Goal: Task Accomplishment & Management: Complete application form

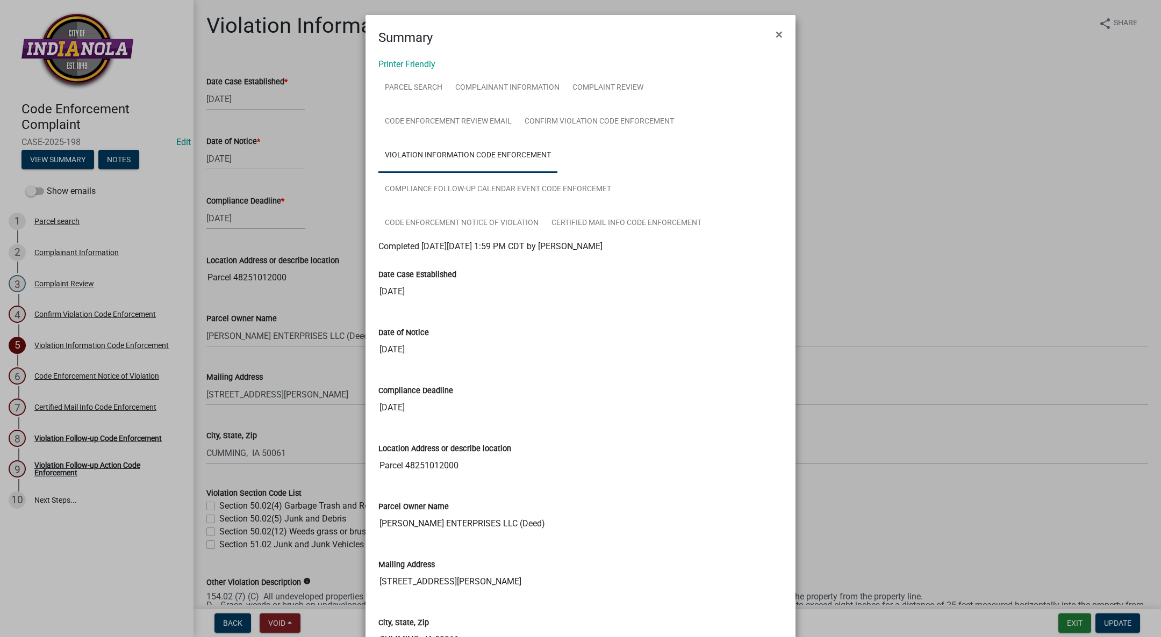
select select "634d5426-b8b3-48ee-aa1e-d523f7499186"
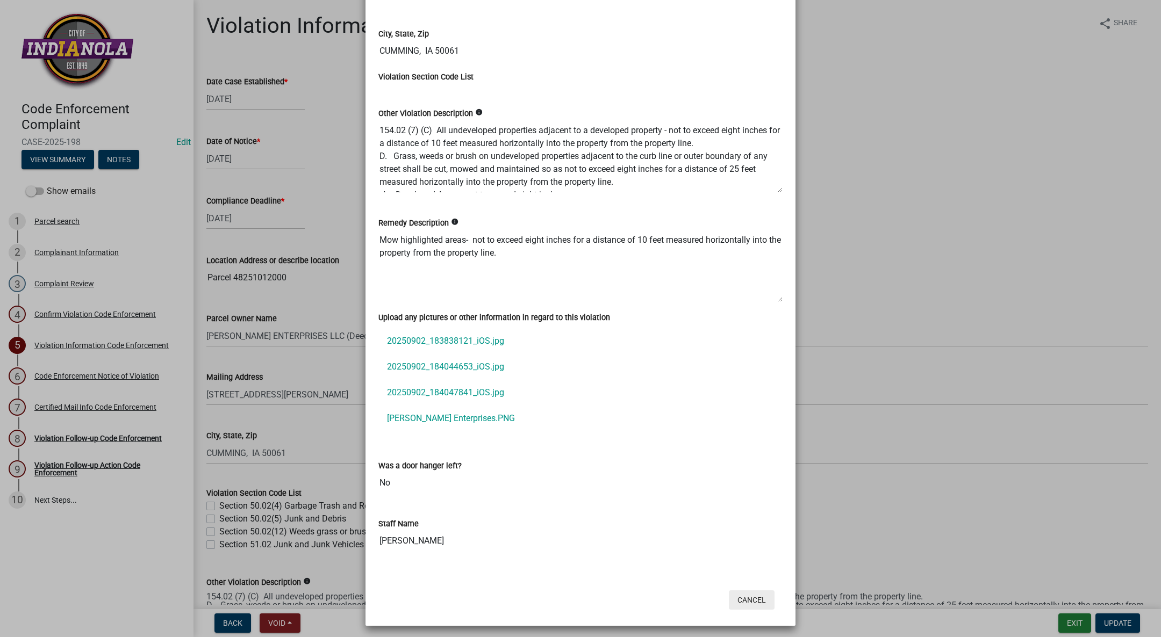
click at [744, 590] on button "Cancel" at bounding box center [752, 599] width 46 height 19
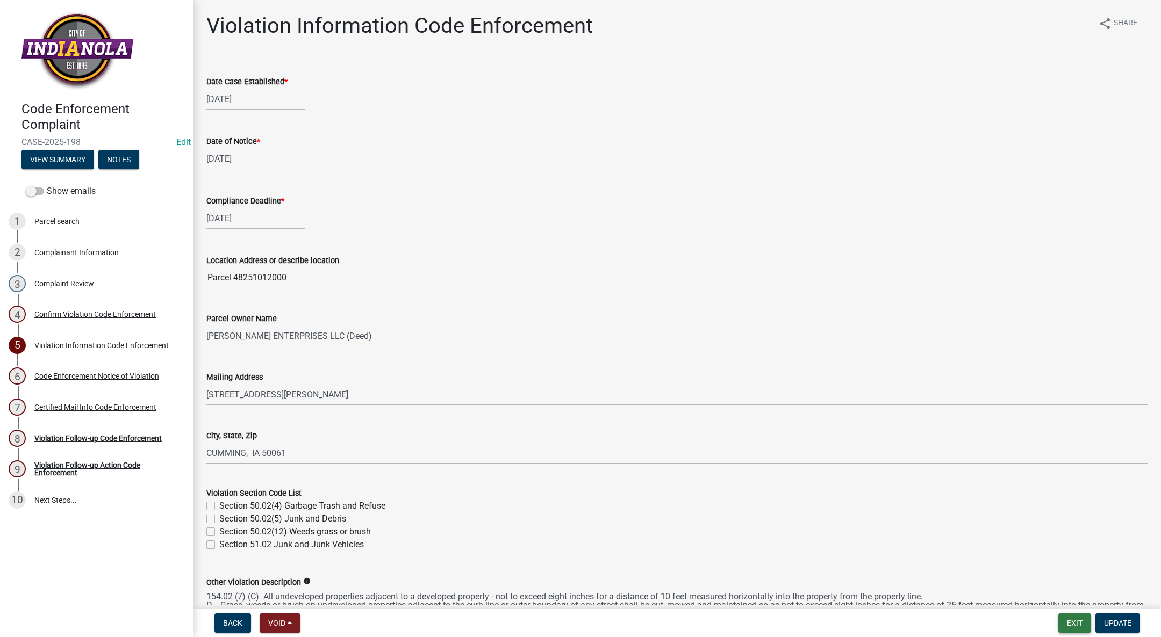
click at [1076, 623] on button "Exit" at bounding box center [1074, 623] width 33 height 19
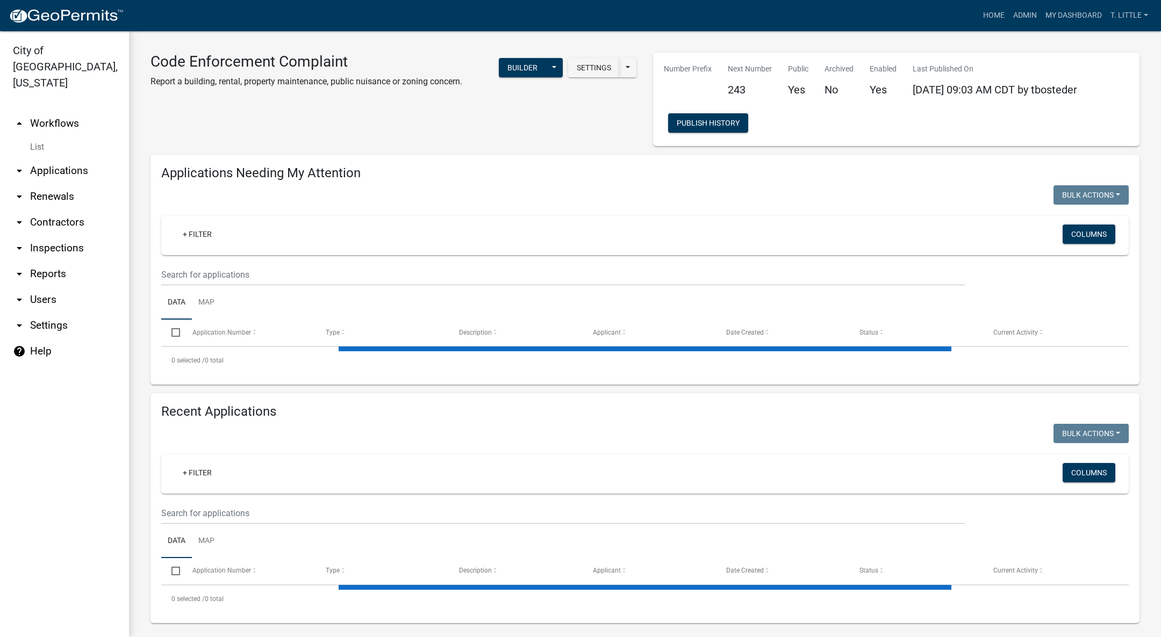
select select "3: 100"
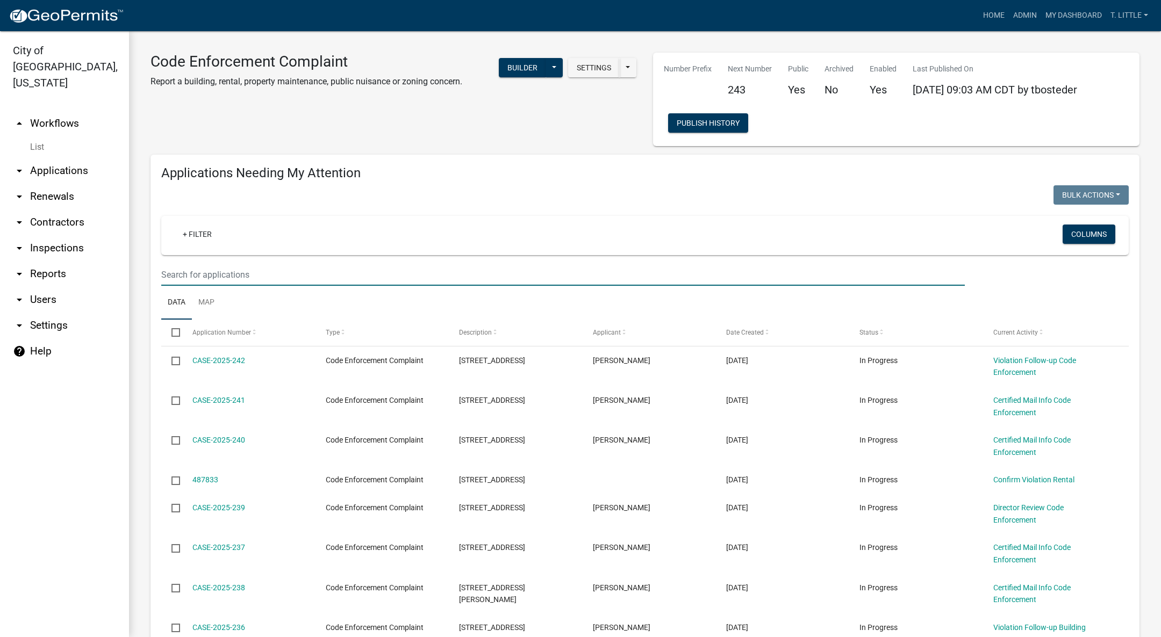
click at [463, 282] on input "text" at bounding box center [562, 275] width 803 height 22
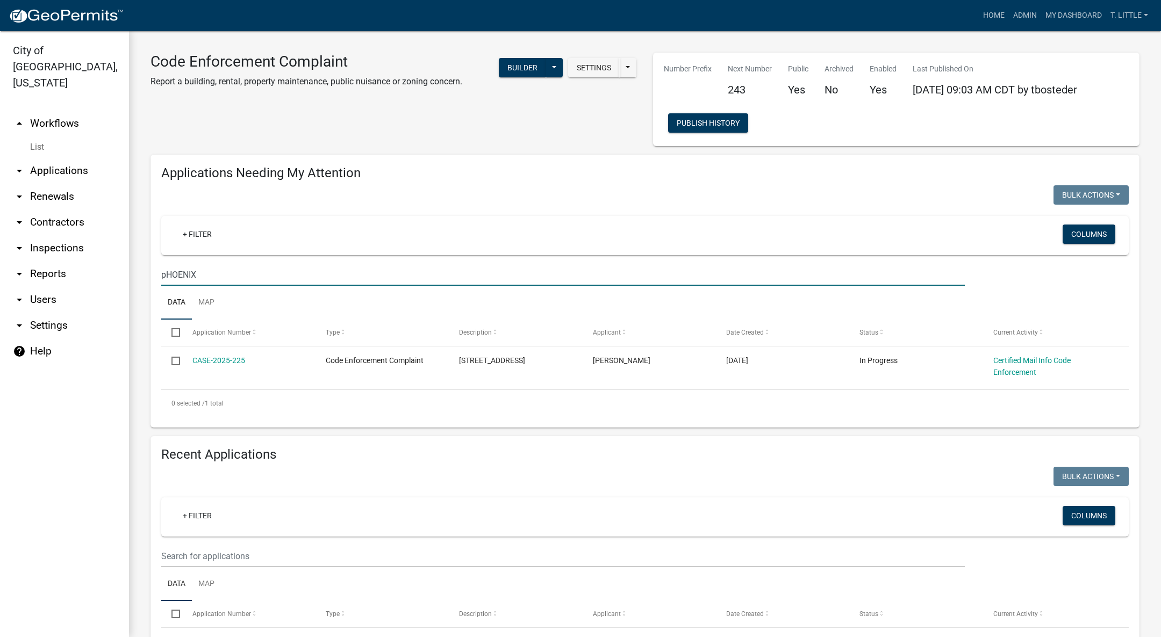
type input "pHOENIX"
click at [213, 358] on link "CASE-2025-225" at bounding box center [218, 360] width 53 height 9
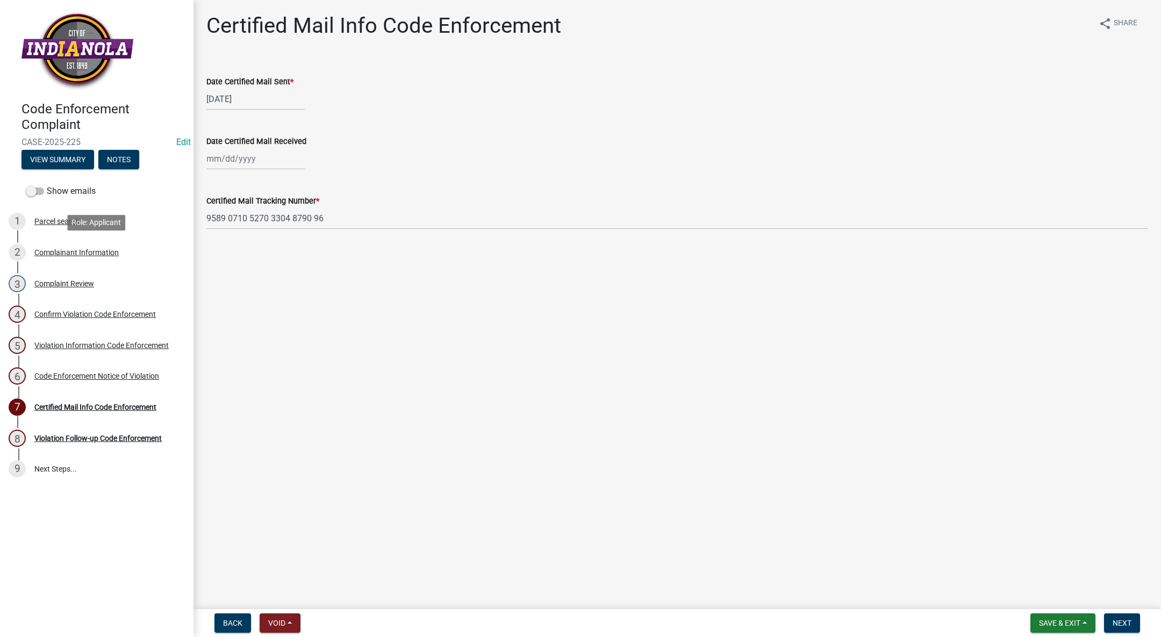
click at [69, 251] on div "Complainant Information" at bounding box center [76, 253] width 84 height 8
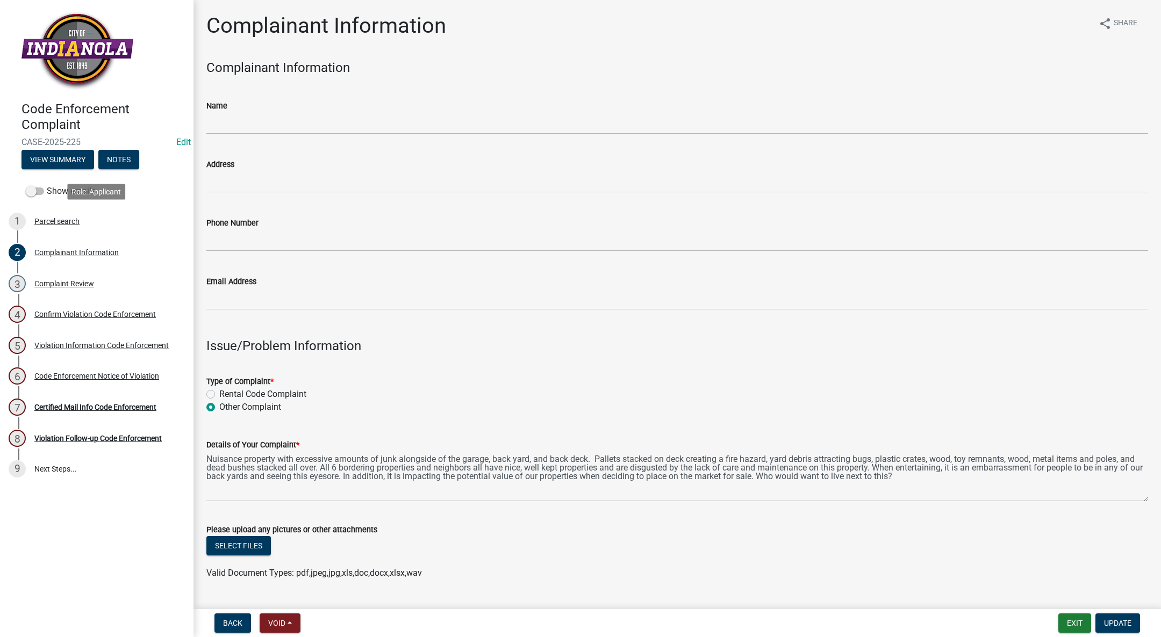
click at [58, 222] on div "Parcel search" at bounding box center [56, 222] width 45 height 8
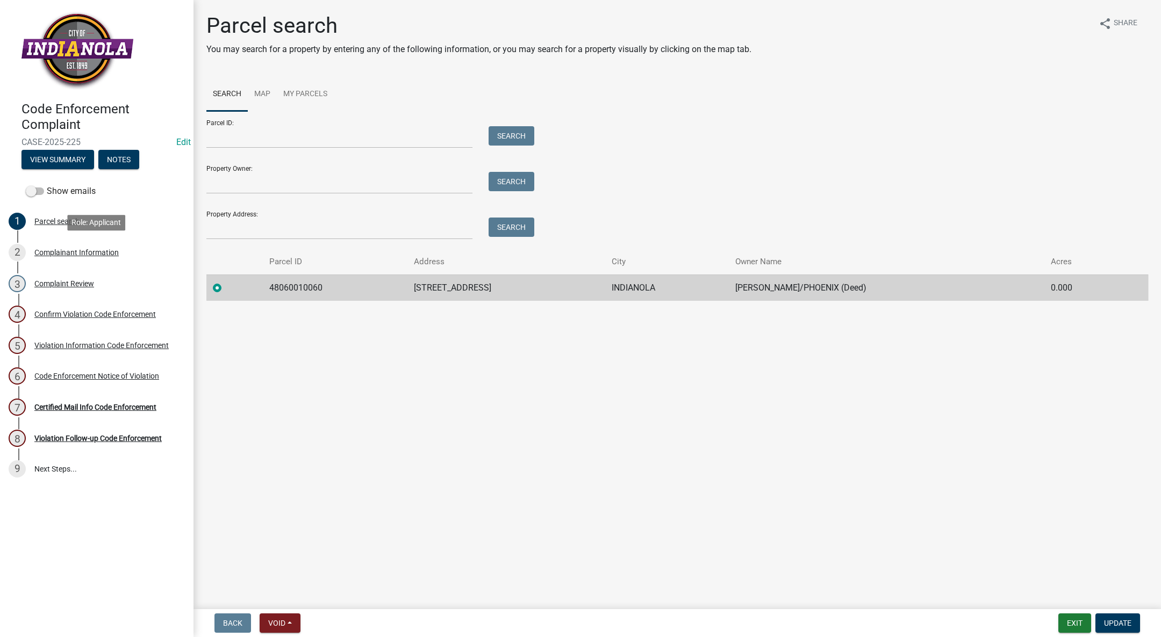
click at [52, 249] on div "Complainant Information" at bounding box center [76, 253] width 84 height 8
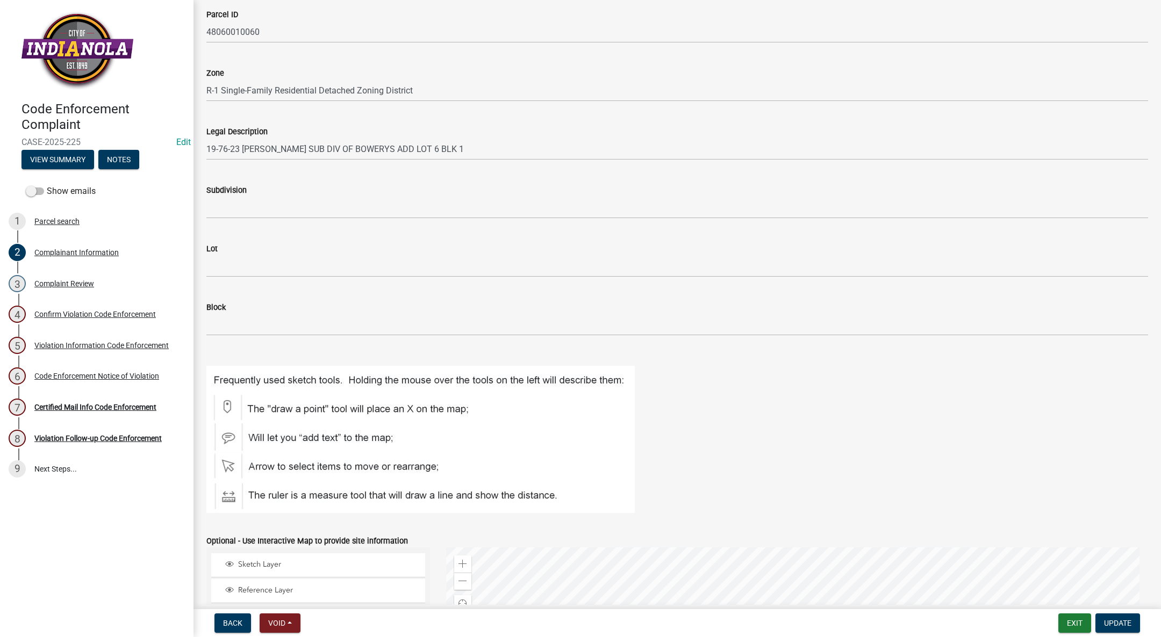
scroll to position [1121, 0]
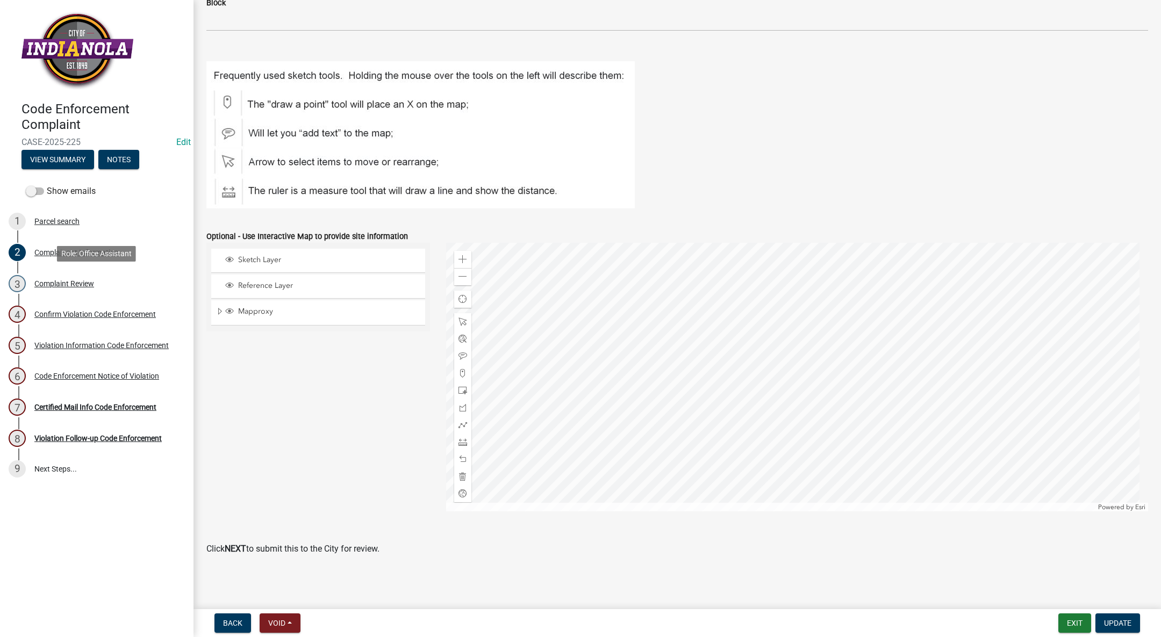
click at [64, 280] on div "Complaint Review" at bounding box center [64, 284] width 60 height 8
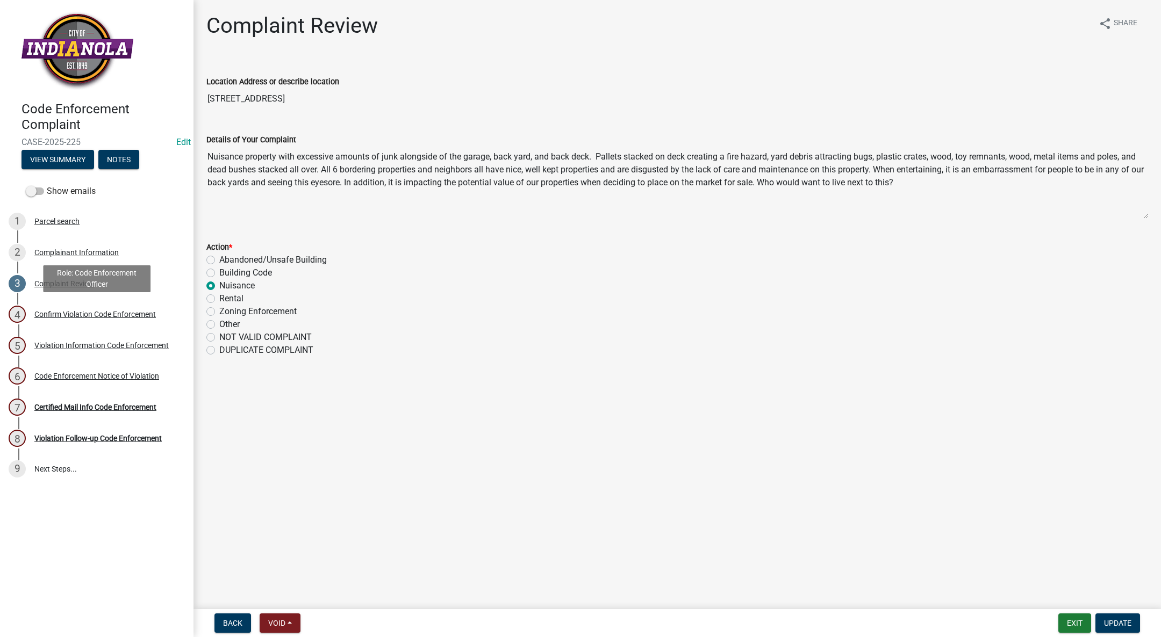
click at [77, 315] on div "Confirm Violation Code Enforcement" at bounding box center [94, 315] width 121 height 8
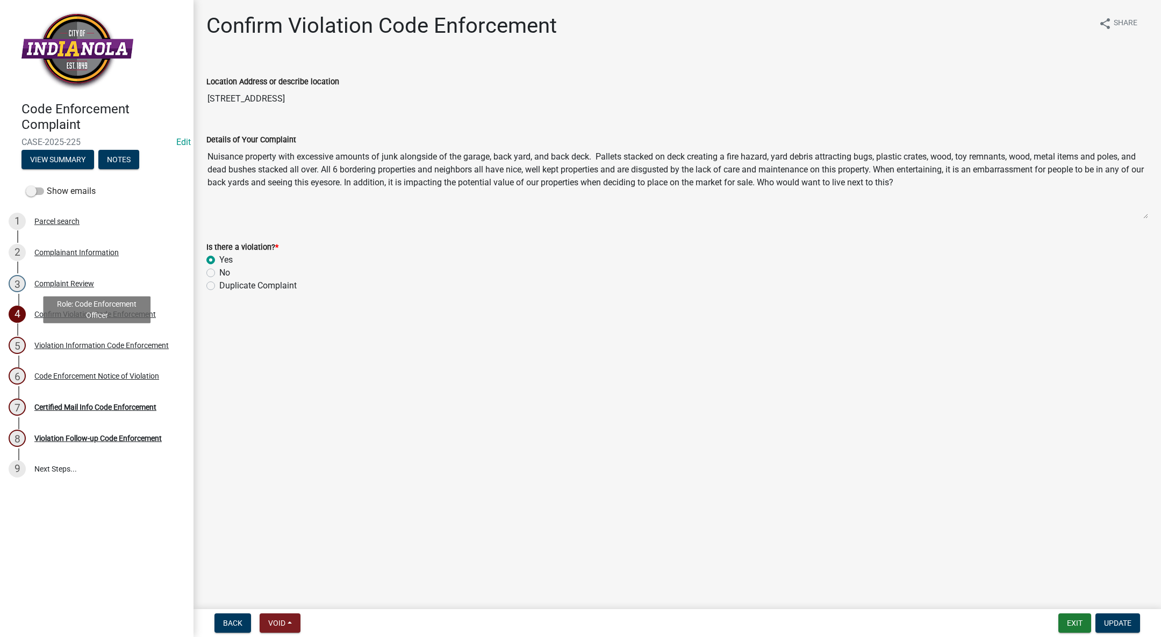
click at [76, 342] on div "Violation Information Code Enforcement" at bounding box center [101, 346] width 134 height 8
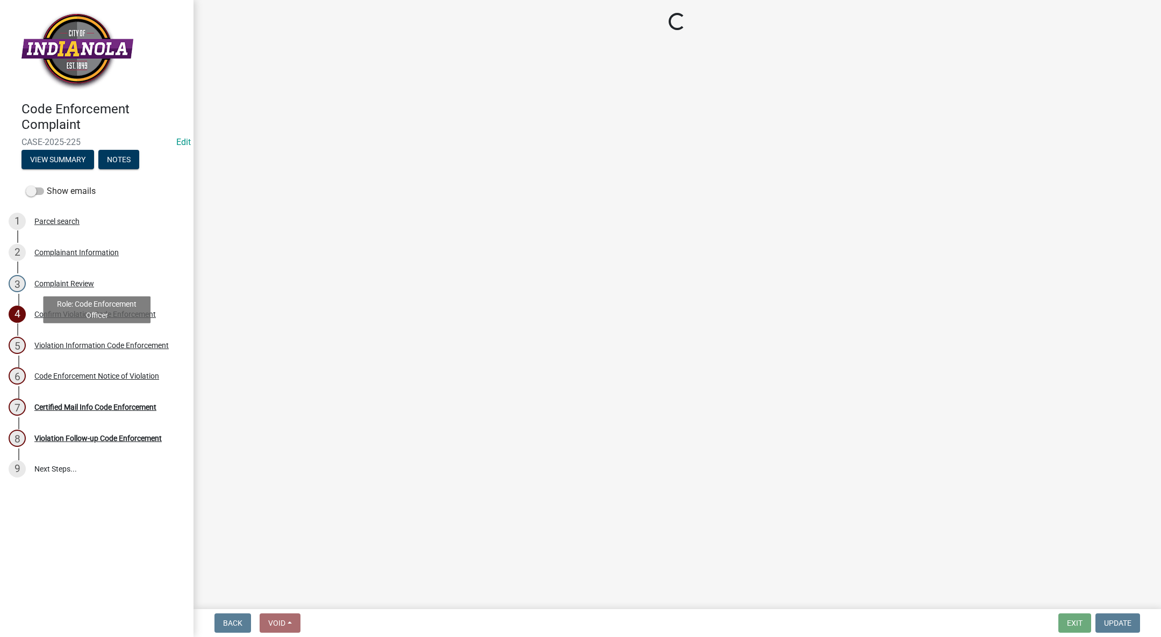
select select "634d5426-b8b3-48ee-aa1e-d523f7499186"
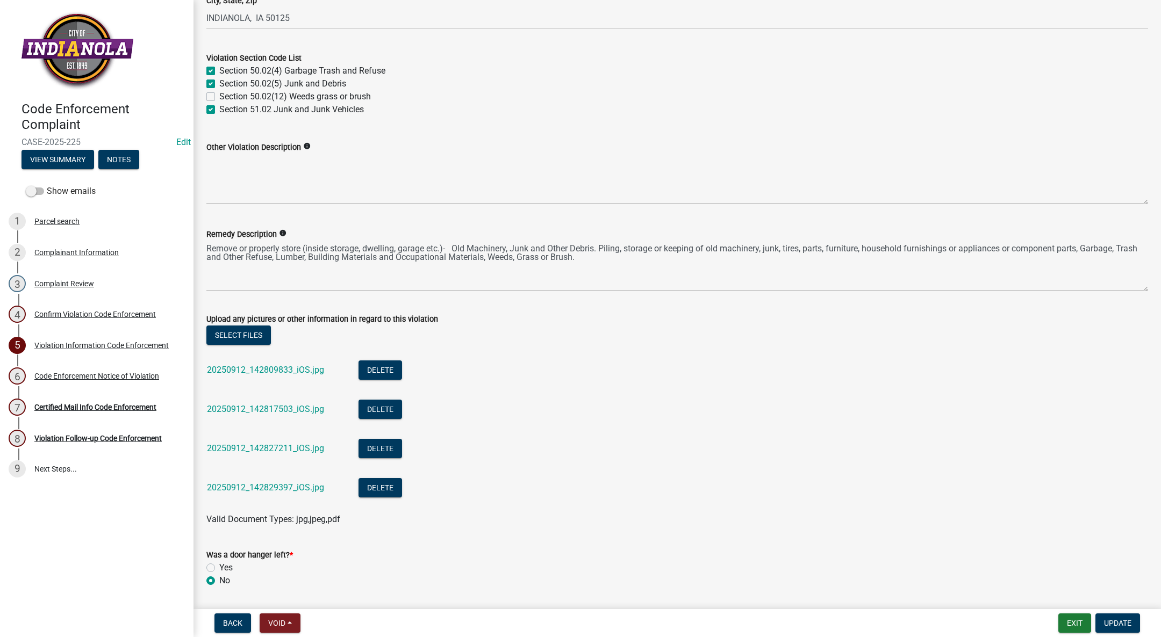
scroll to position [541, 0]
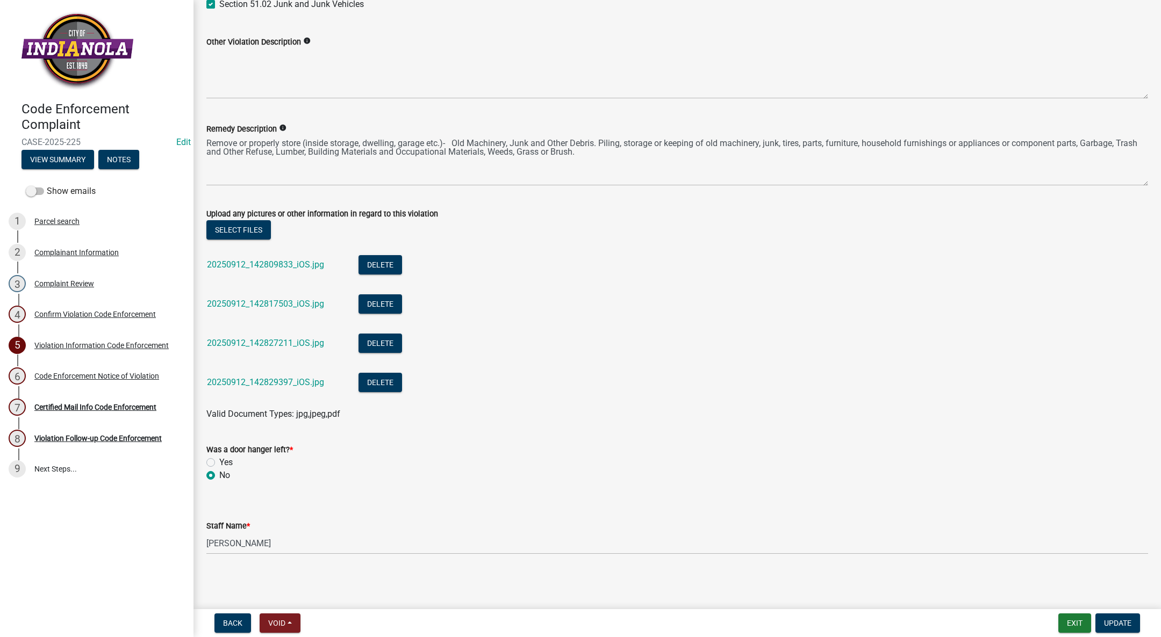
click at [278, 262] on link "20250912_142809833_iOS.jpg" at bounding box center [265, 265] width 117 height 10
click at [271, 306] on link "20250912_142817503_iOS.jpg" at bounding box center [265, 304] width 117 height 10
click at [274, 342] on link "20250912_142827211_iOS.jpg" at bounding box center [265, 343] width 117 height 10
click at [253, 380] on link "20250912_142829397_iOS.jpg" at bounding box center [265, 382] width 117 height 10
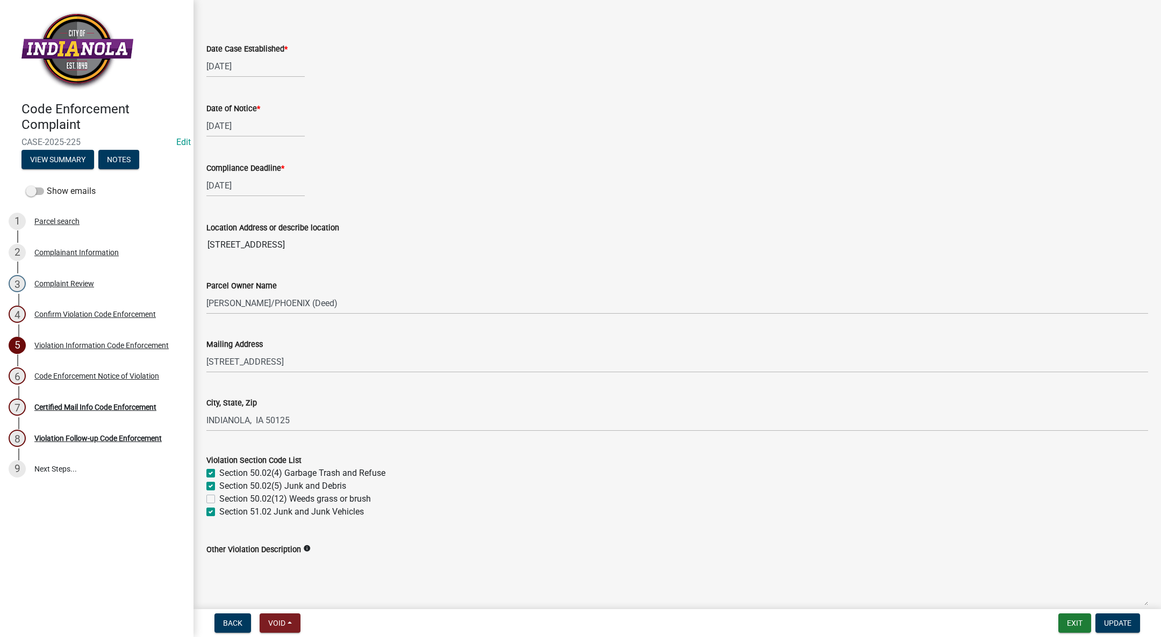
scroll to position [0, 0]
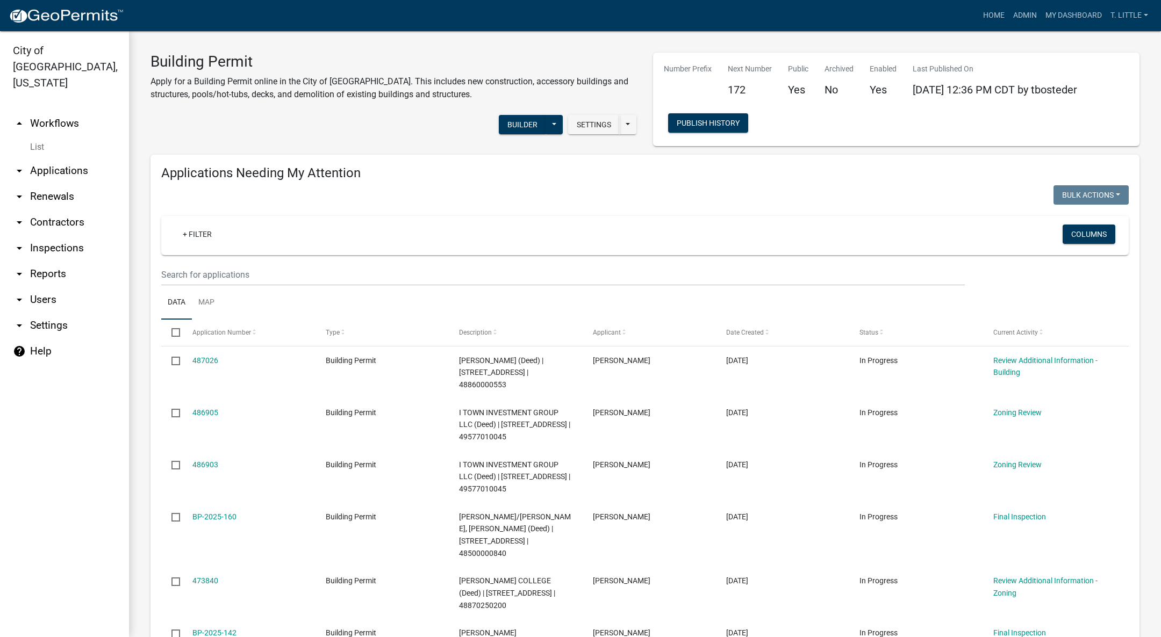
select select "3: 100"
